Goal: Obtain resource: Obtain resource

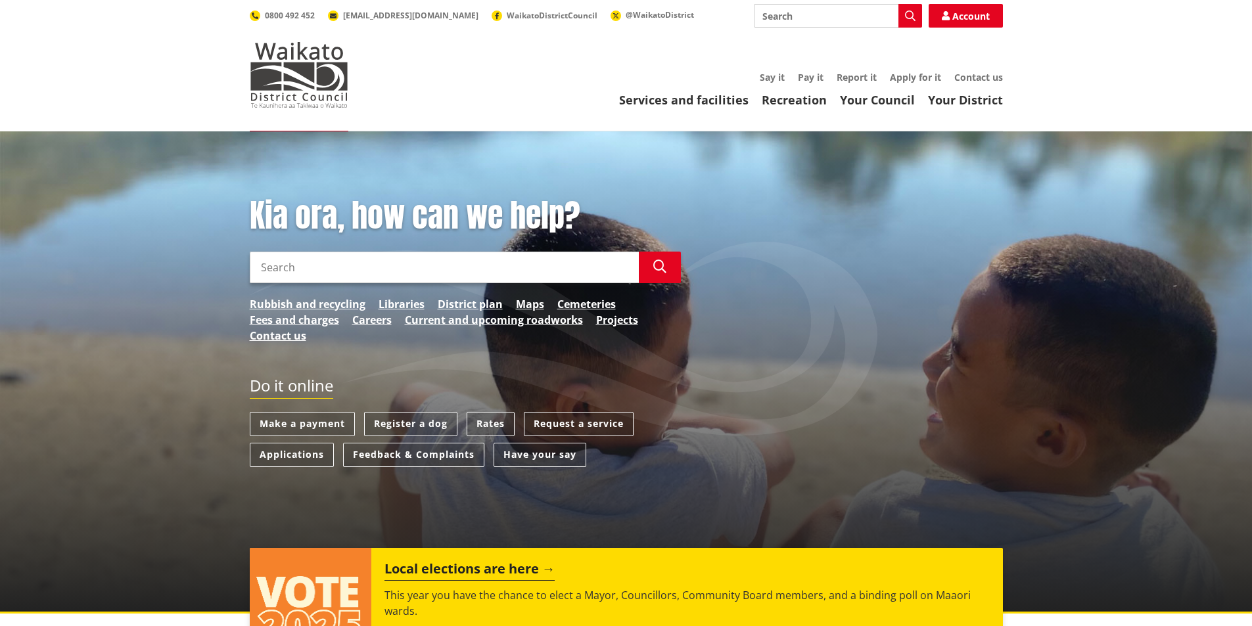
click at [793, 19] on input "Search" at bounding box center [838, 16] width 168 height 24
type input "building consent"
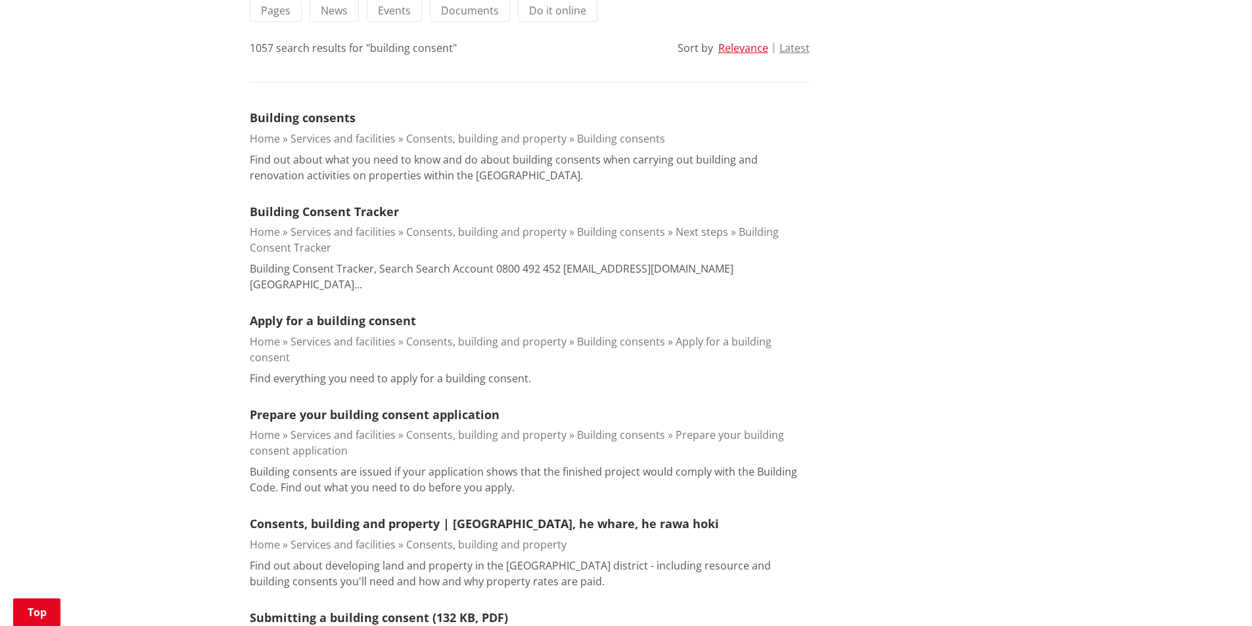
scroll to position [329, 0]
click at [329, 312] on link "Apply for a building consent" at bounding box center [333, 320] width 166 height 16
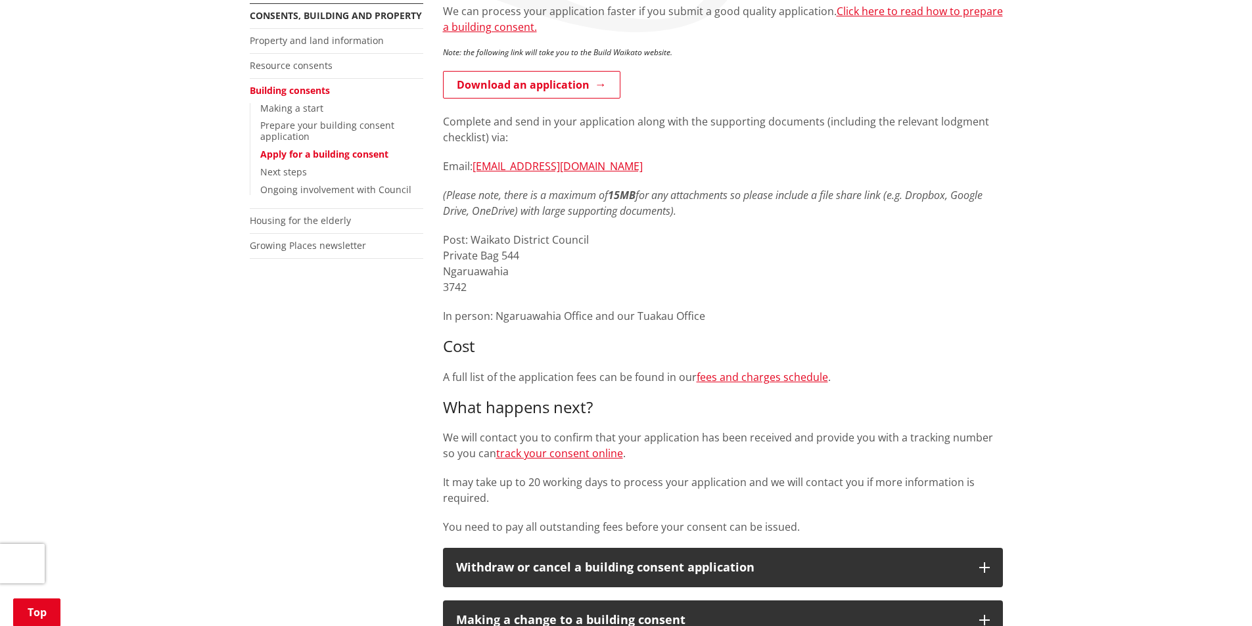
scroll to position [263, 0]
click at [549, 84] on link "Download an application" at bounding box center [531, 84] width 177 height 28
